Goal: Download file/media

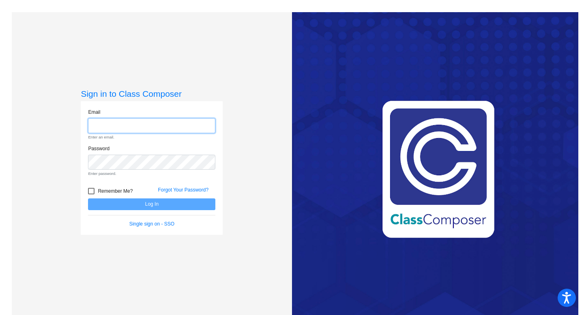
type input "[EMAIL_ADDRESS][DOMAIN_NAME]"
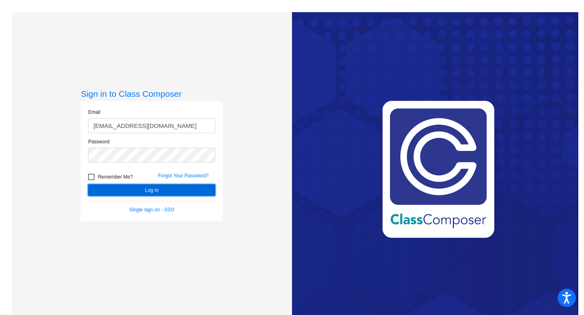
click at [161, 188] on button "Log In" at bounding box center [151, 190] width 127 height 12
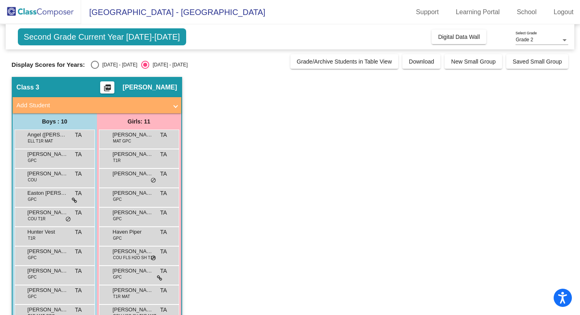
click at [92, 63] on div "Select an option" at bounding box center [95, 65] width 8 height 8
click at [94, 69] on input "[DATE] - [DATE]" at bounding box center [94, 69] width 0 height 0
radio input "true"
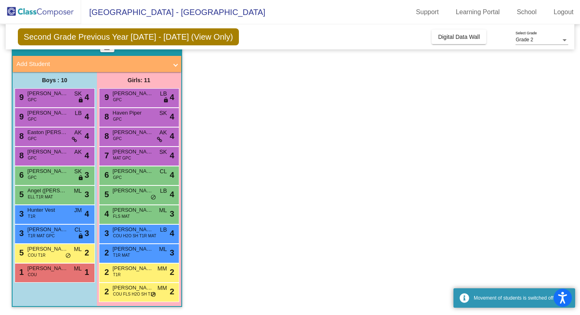
scroll to position [41, 0]
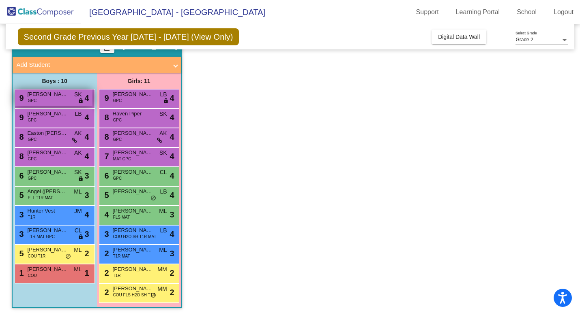
click at [55, 103] on div "9 [PERSON_NAME] GPC SK lock do_not_disturb_alt 4" at bounding box center [53, 98] width 77 height 17
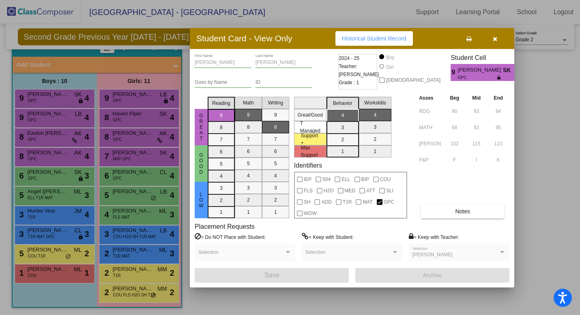
click at [495, 41] on button "button" at bounding box center [495, 38] width 26 height 15
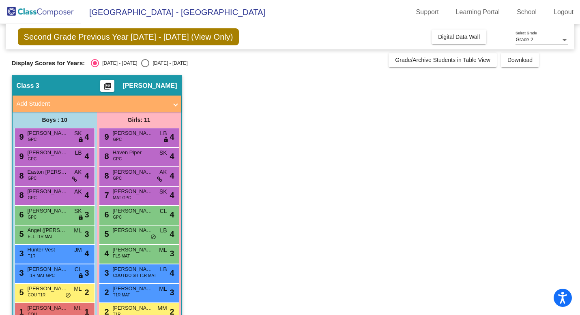
scroll to position [0, 0]
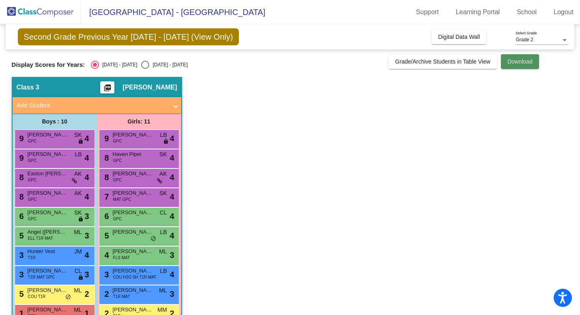
click at [538, 60] on button "Download" at bounding box center [520, 61] width 38 height 15
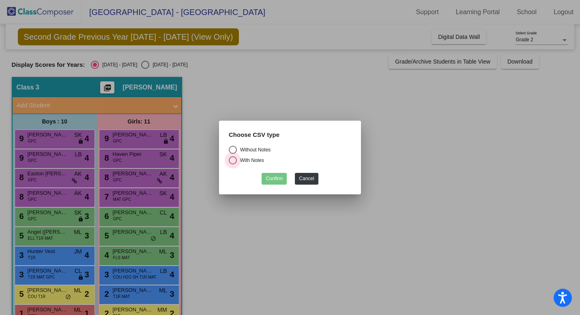
click at [234, 159] on div "Select an option" at bounding box center [233, 160] width 8 height 8
click at [233, 165] on input "With Notes" at bounding box center [232, 165] width 0 height 0
radio input "true"
click at [281, 180] on button "Confirm" at bounding box center [273, 179] width 25 height 12
